Goal: Check status: Check status

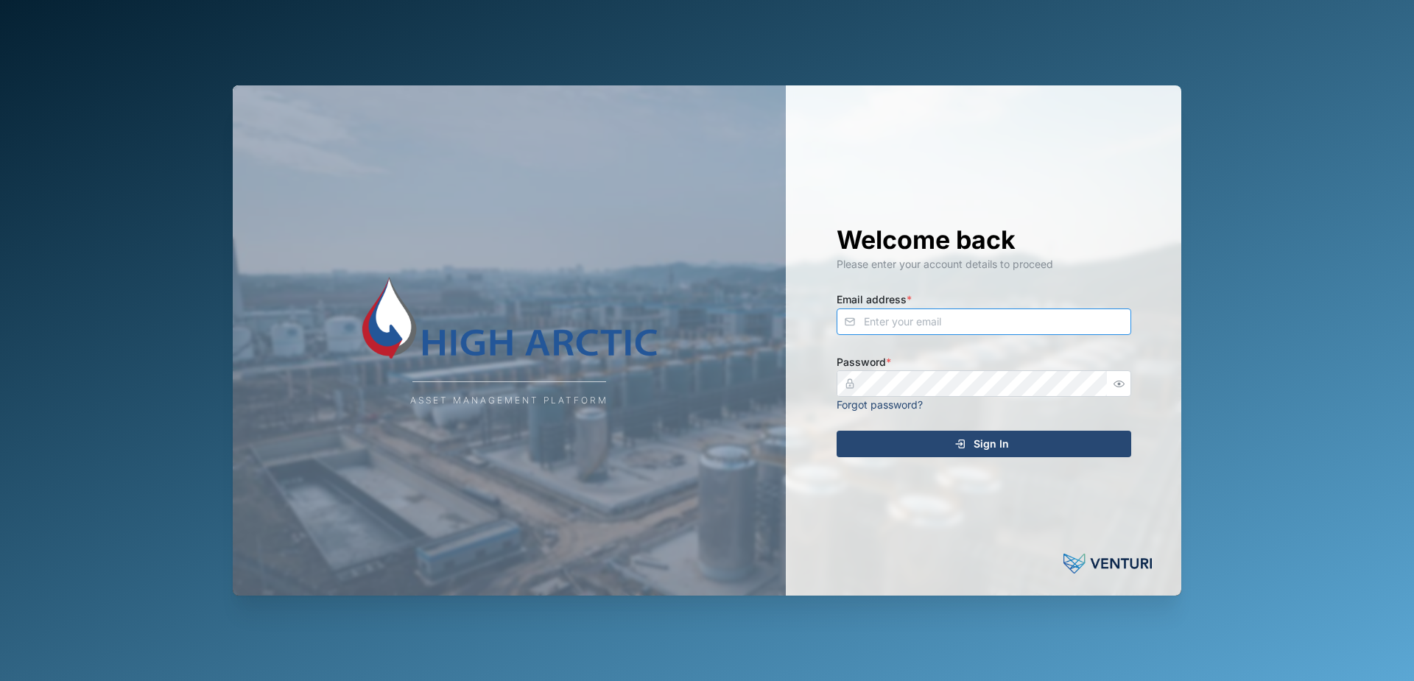
click at [973, 323] on input "Email address *" at bounding box center [984, 322] width 295 height 27
type input "[PERSON_NAME][EMAIL_ADDRESS][PERSON_NAME][DOMAIN_NAME]"
click at [925, 439] on div "Sign In" at bounding box center [981, 444] width 271 height 25
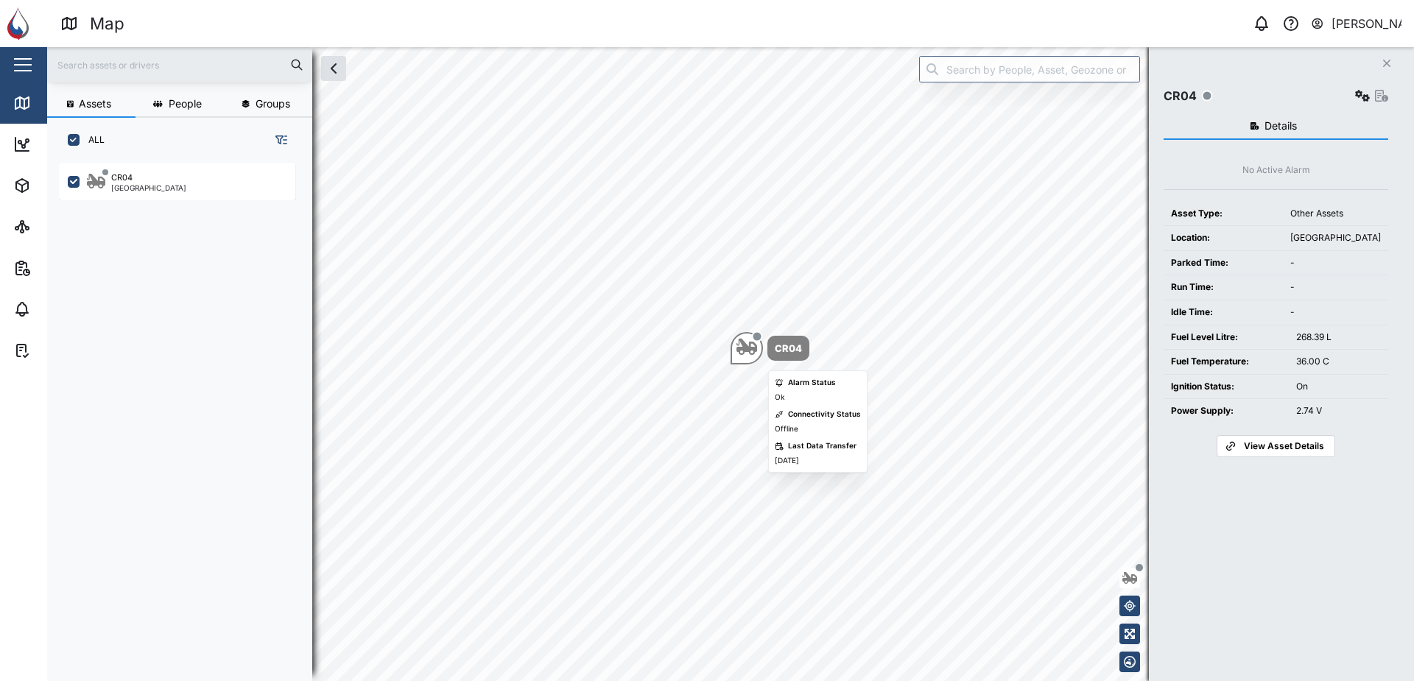
click at [781, 356] on div "CR04" at bounding box center [788, 348] width 27 height 15
click at [1254, 448] on span "View Asset Details" at bounding box center [1284, 446] width 80 height 21
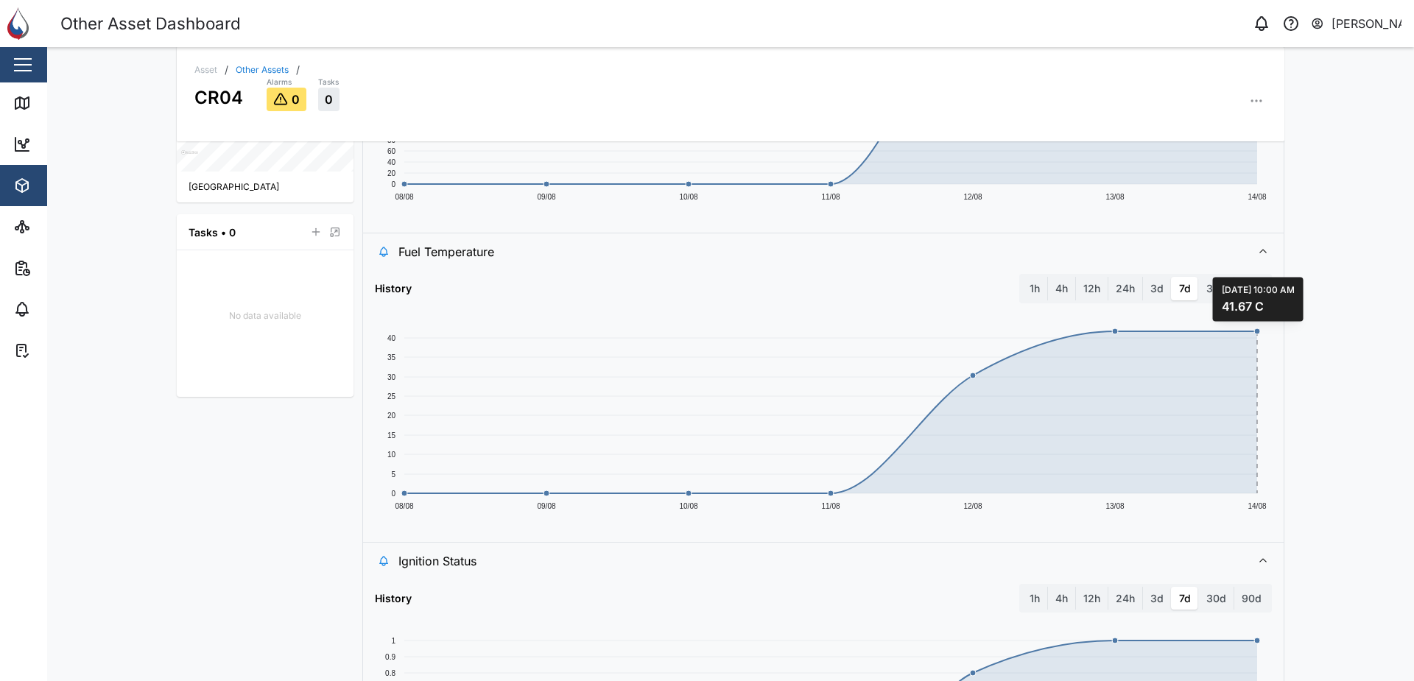
scroll to position [663, 0]
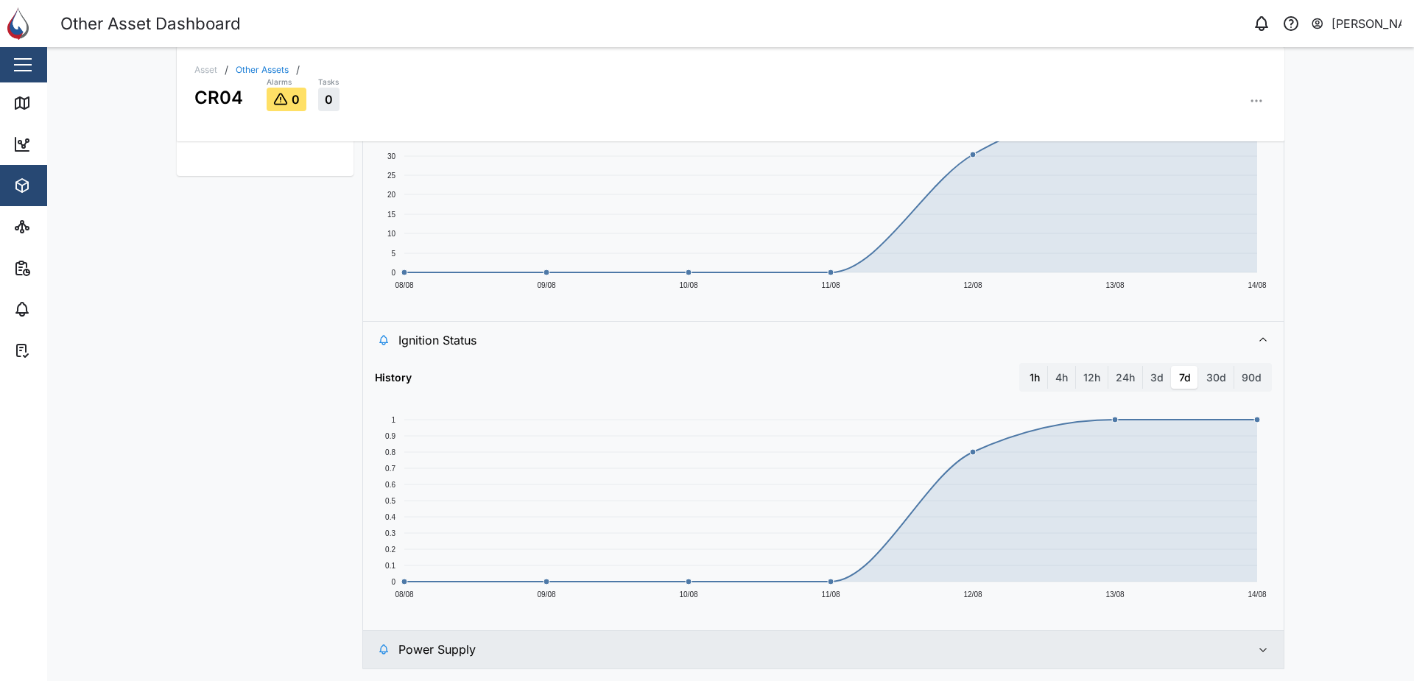
click at [1031, 379] on label "1h" at bounding box center [1034, 378] width 25 height 24
click at [1022, 366] on hour "1h" at bounding box center [1022, 366] width 0 height 0
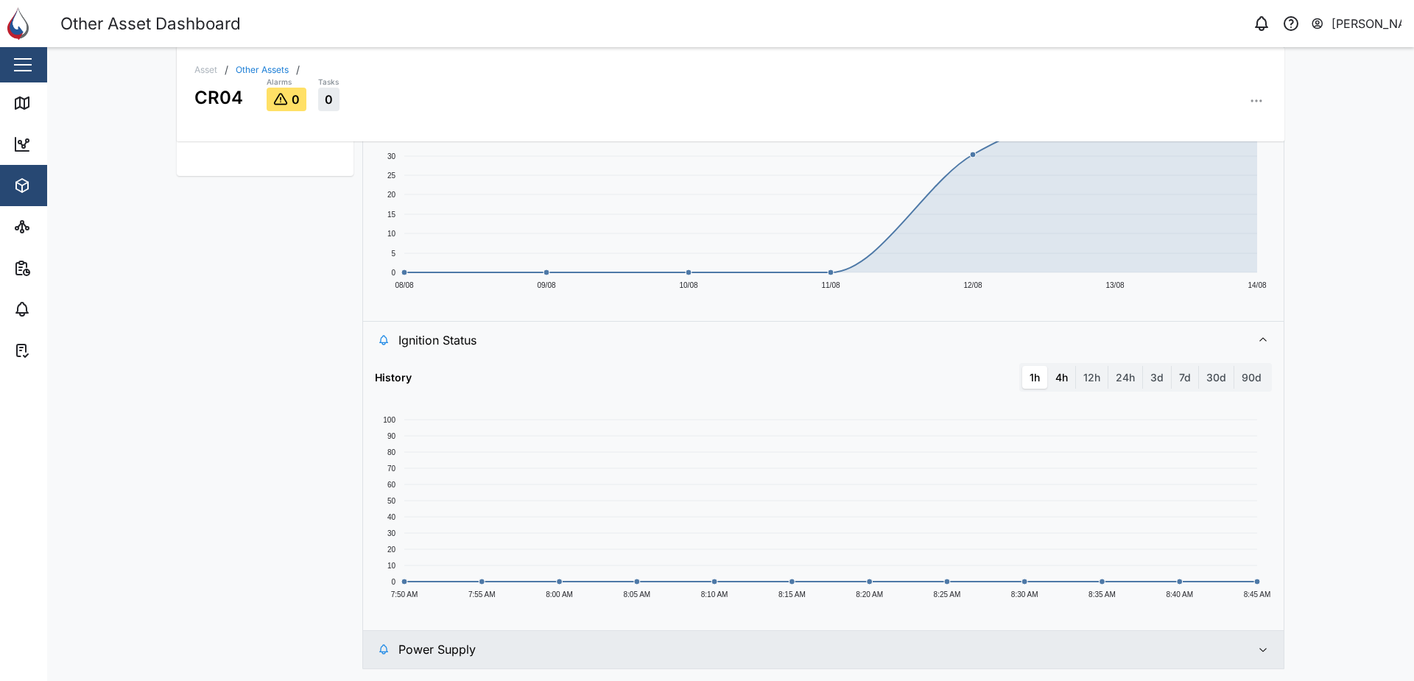
click at [1052, 381] on label "4h" at bounding box center [1061, 378] width 27 height 24
click at [1048, 366] on hours "4h" at bounding box center [1048, 366] width 0 height 0
click at [1085, 381] on label "12h" at bounding box center [1092, 378] width 32 height 24
click at [1076, 366] on hours "12h" at bounding box center [1076, 366] width 0 height 0
click at [1116, 381] on label "24h" at bounding box center [1125, 378] width 34 height 24
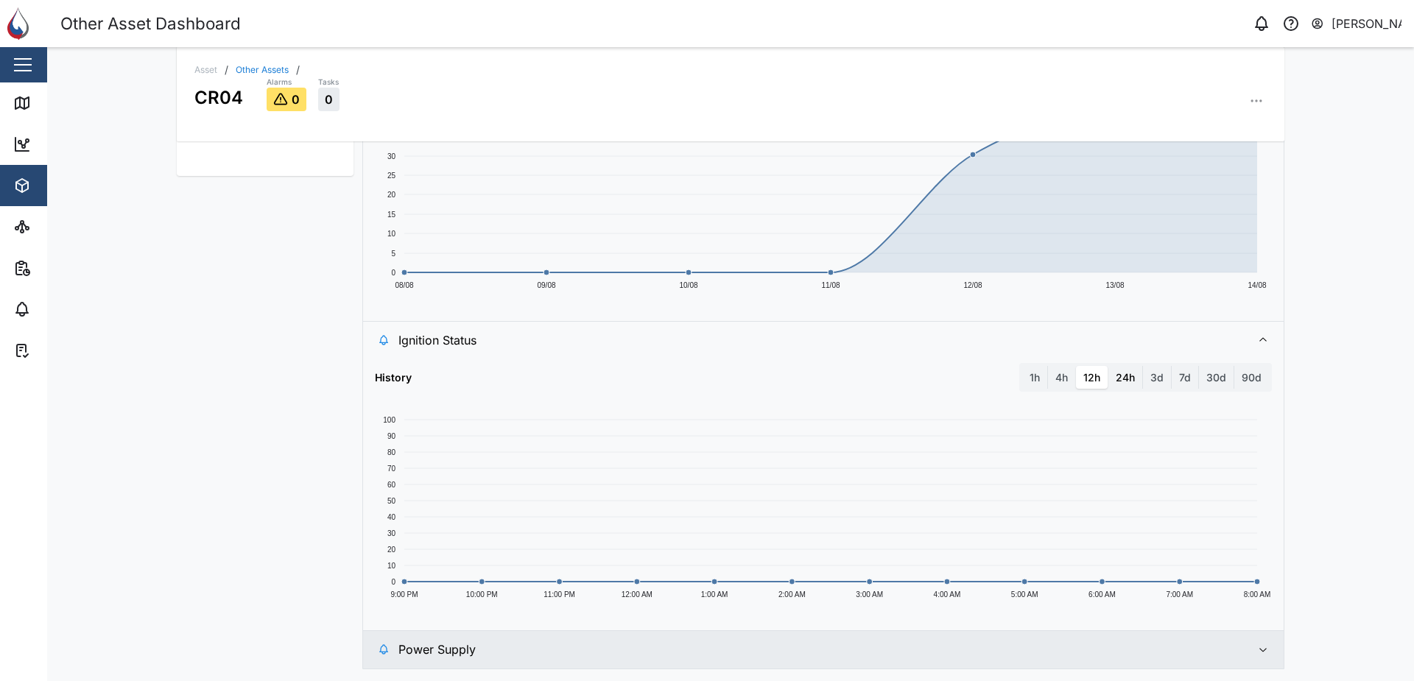
click at [1108, 366] on hours "24h" at bounding box center [1108, 366] width 0 height 0
click at [1156, 381] on label "3d" at bounding box center [1157, 378] width 28 height 24
click at [1143, 366] on days "3d" at bounding box center [1143, 366] width 0 height 0
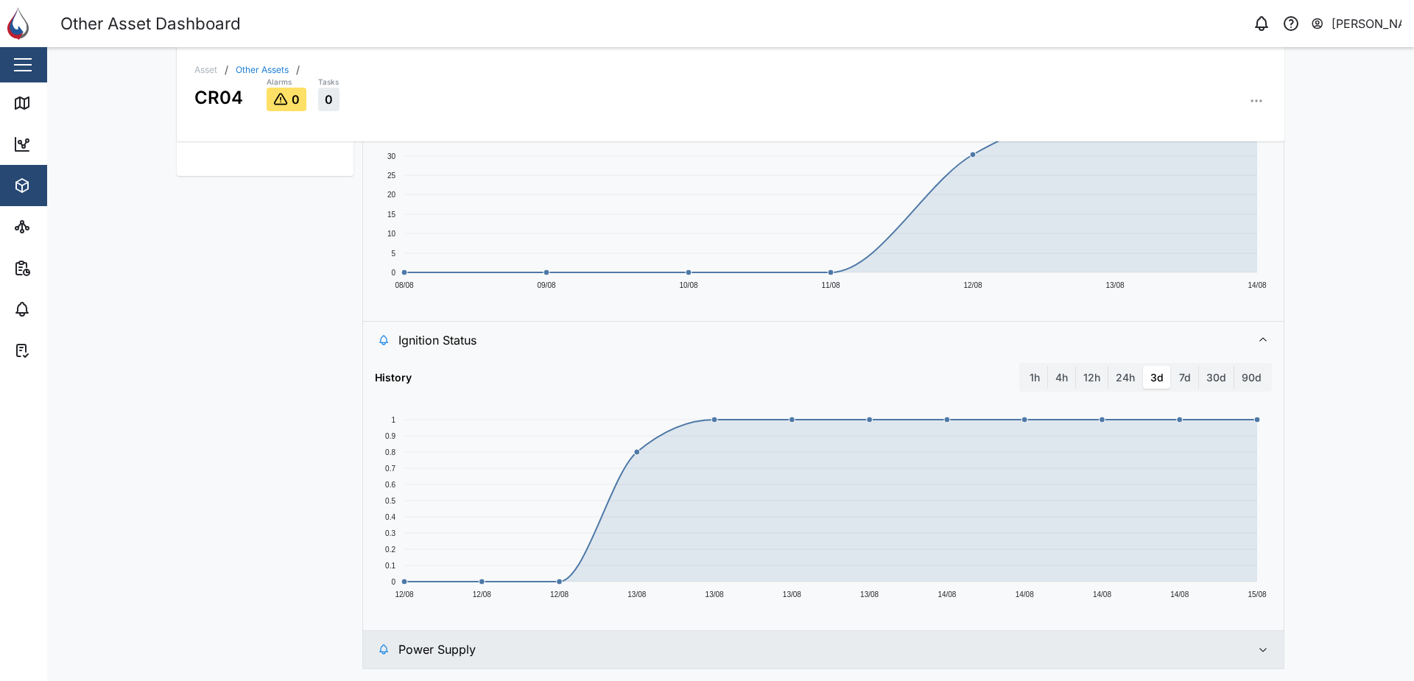
click at [1222, 652] on span "Power Supply" at bounding box center [818, 649] width 841 height 37
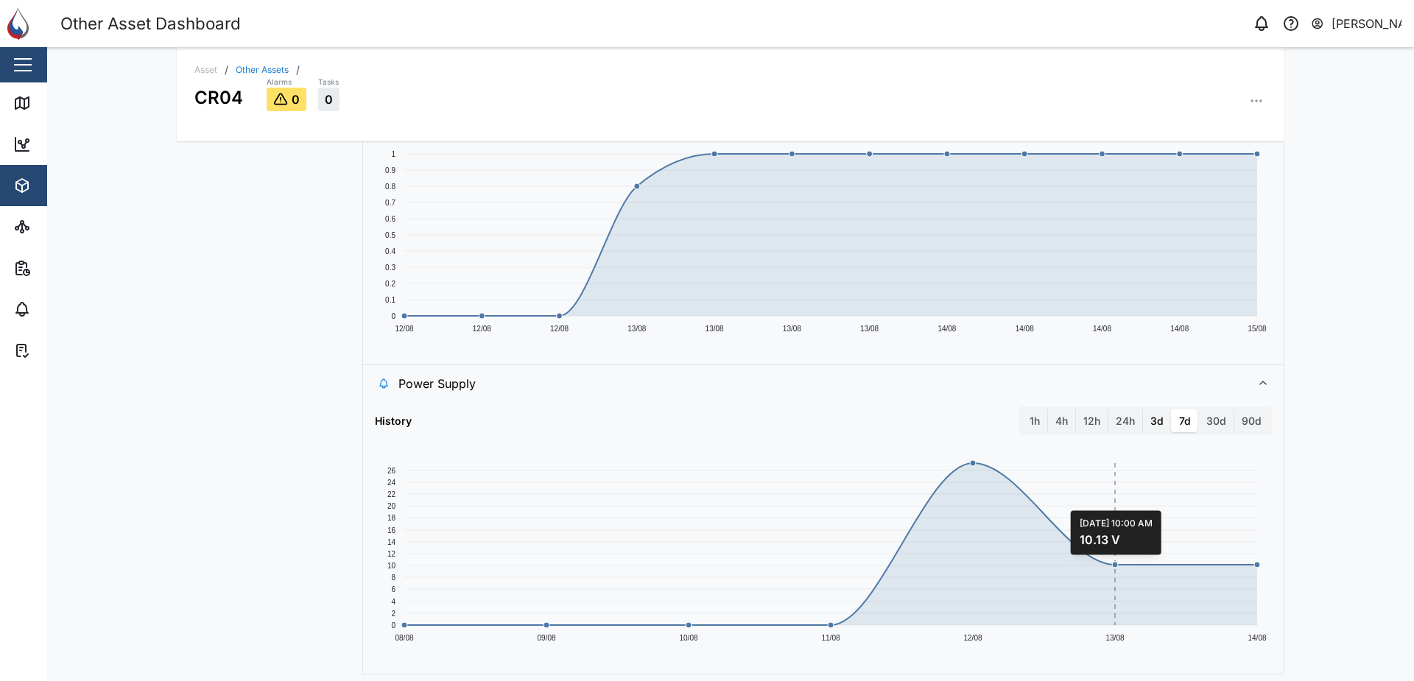
scroll to position [934, 0]
click at [1214, 417] on label "30d" at bounding box center [1216, 416] width 35 height 24
click at [1199, 404] on days "30d" at bounding box center [1199, 404] width 0 height 0
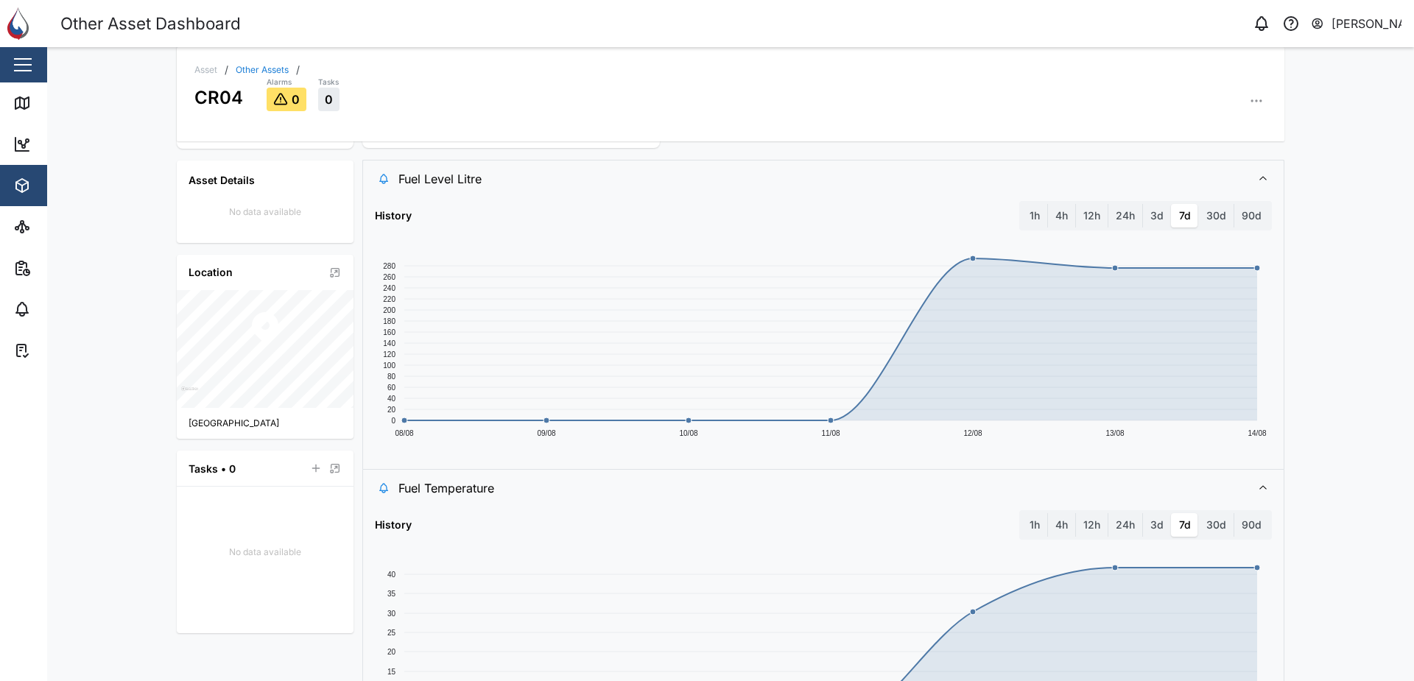
scroll to position [0, 0]
